Goal: Task Accomplishment & Management: Complete application form

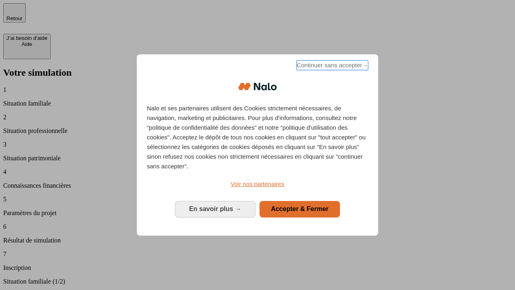
click at [331, 66] on span "Continuer sans accepter →" at bounding box center [332, 65] width 72 height 10
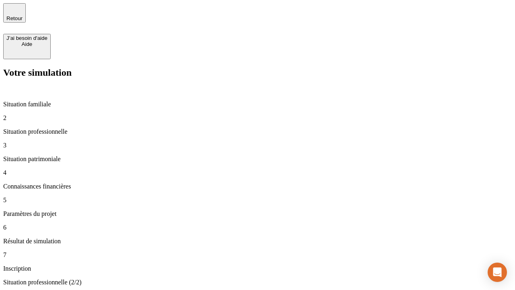
type input "30 000"
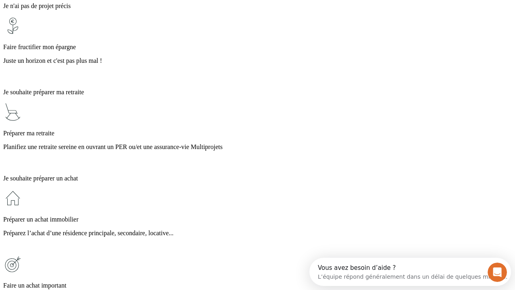
scroll to position [15, 0]
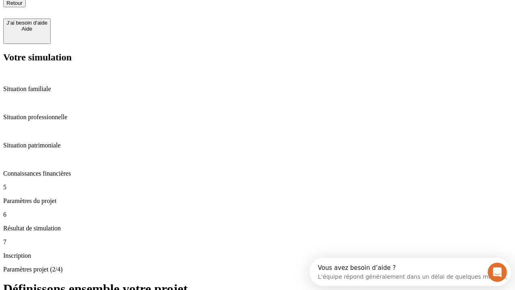
type input "25"
type input "1 000"
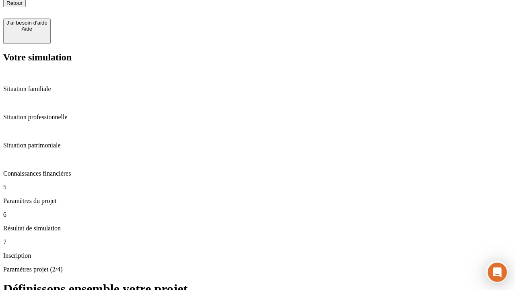
type input "640"
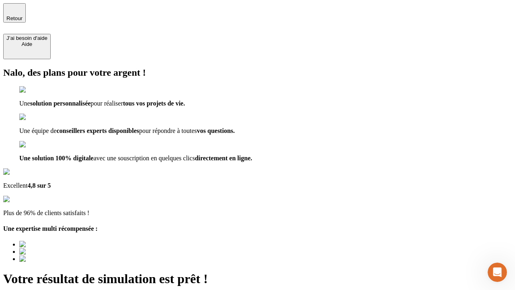
type input "[EMAIL_ADDRESS][PERSON_NAME][DOMAIN_NAME]"
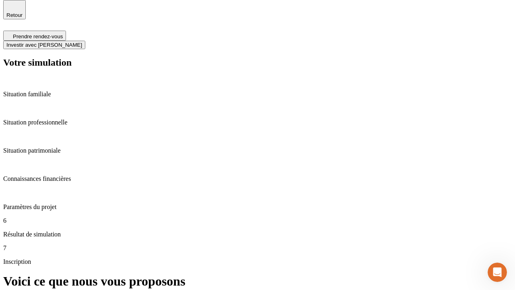
click at [82, 42] on span "Investir avec [PERSON_NAME]" at bounding box center [44, 45] width 76 height 6
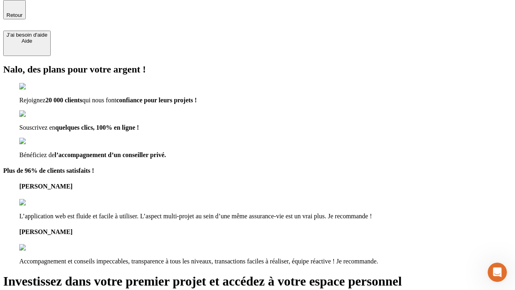
scroll to position [2, 0]
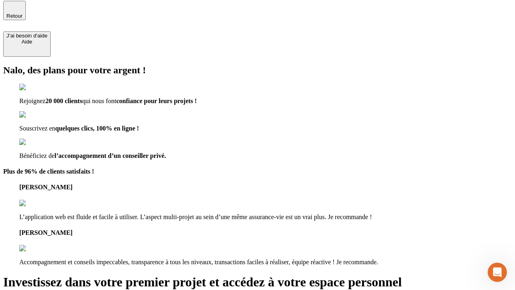
type input "abc"
